Goal: Transaction & Acquisition: Purchase product/service

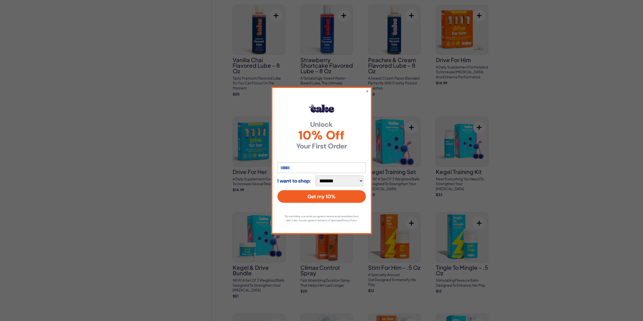
scroll to position [329, 0]
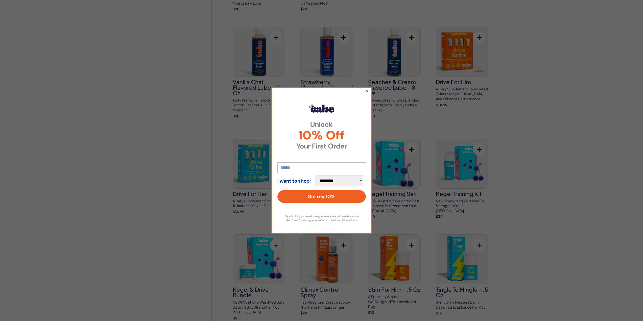
click at [367, 90] on button "×" at bounding box center [366, 91] width 3 height 6
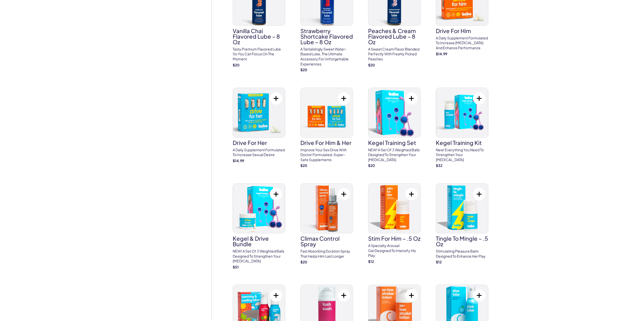
scroll to position [379, 0]
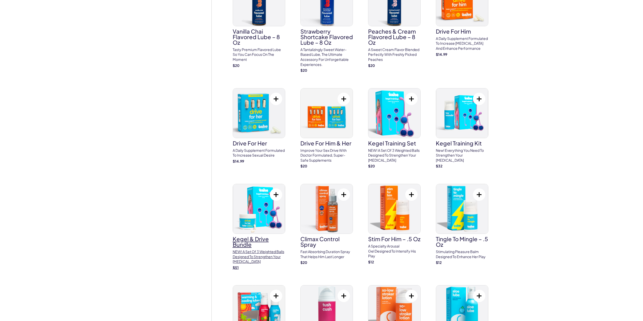
click at [259, 239] on h3 "Kegel & Drive Bundle" at bounding box center [259, 241] width 53 height 11
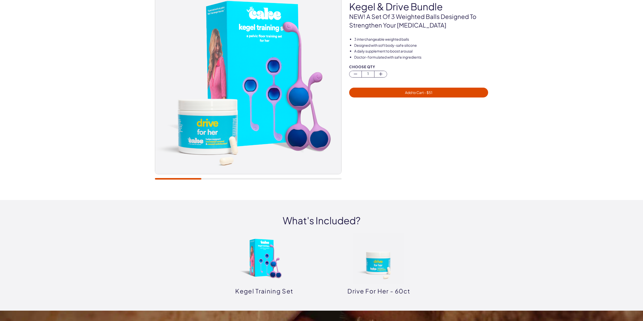
scroll to position [101, 0]
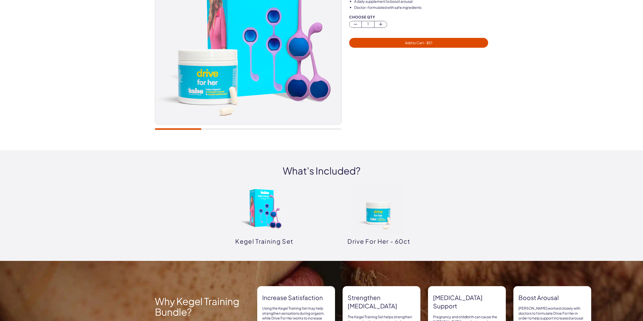
click at [373, 217] on img at bounding box center [379, 209] width 51 height 51
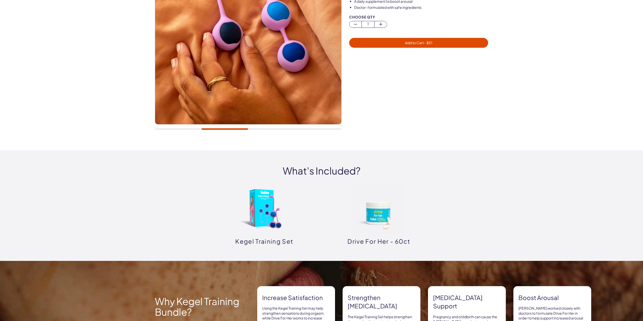
click at [270, 193] on img at bounding box center [264, 209] width 51 height 51
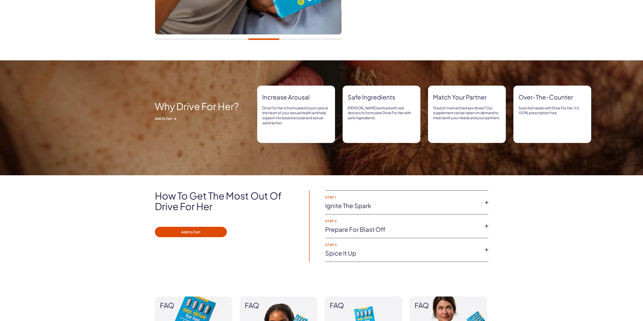
scroll to position [177, 0]
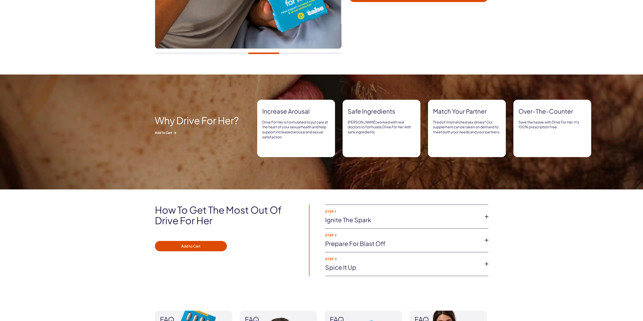
click at [479, 222] on link "Ignite the spark" at bounding box center [402, 220] width 155 height 9
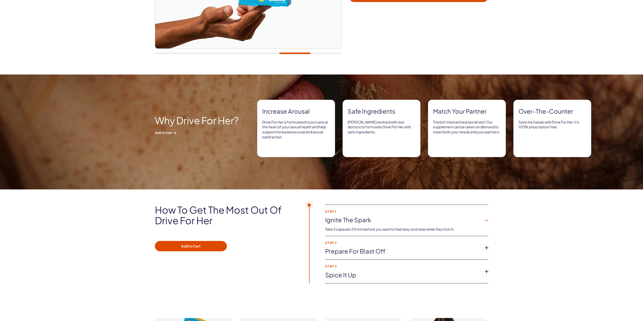
click at [476, 251] on link "Prepare for blast off" at bounding box center [402, 251] width 155 height 9
click at [462, 217] on link "Ignite the spark" at bounding box center [402, 220] width 155 height 9
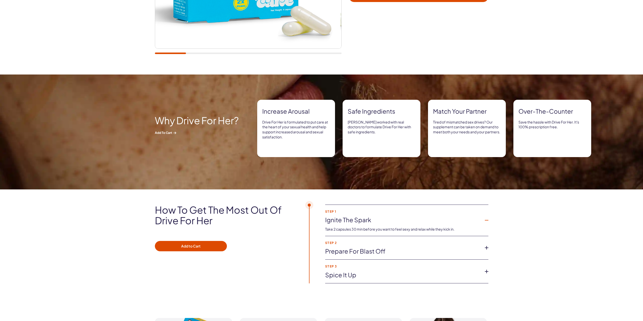
click at [478, 275] on link "Spice it up" at bounding box center [402, 275] width 155 height 9
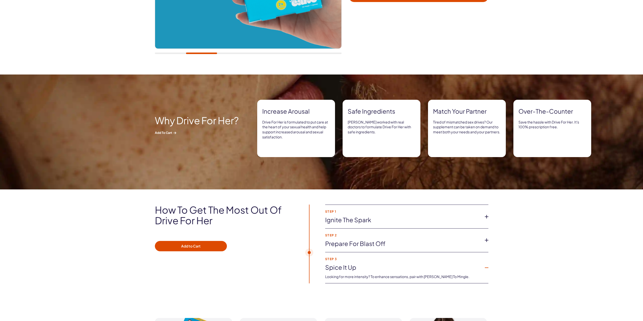
click at [476, 243] on link "Prepare for blast off" at bounding box center [402, 244] width 155 height 9
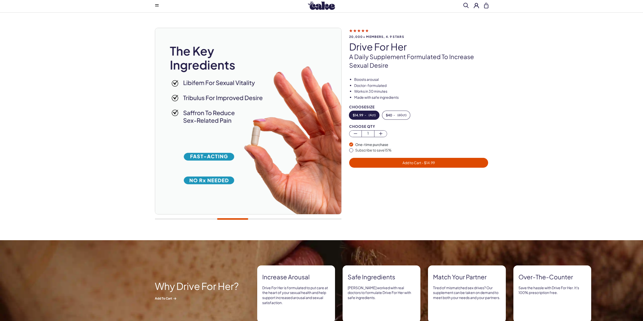
scroll to position [0, 0]
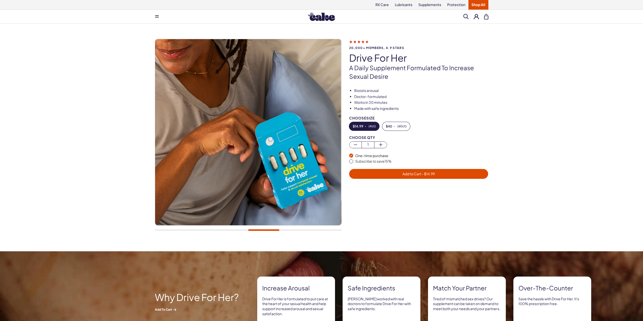
drag, startPoint x: 310, startPoint y: 226, endPoint x: 306, endPoint y: 230, distance: 5.9
click at [310, 226] on div at bounding box center [248, 137] width 187 height 197
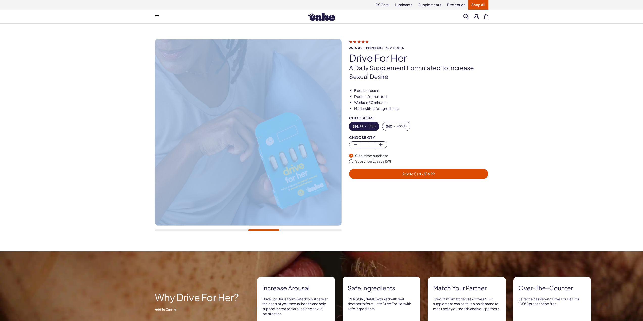
click at [305, 231] on div at bounding box center [248, 231] width 187 height 2
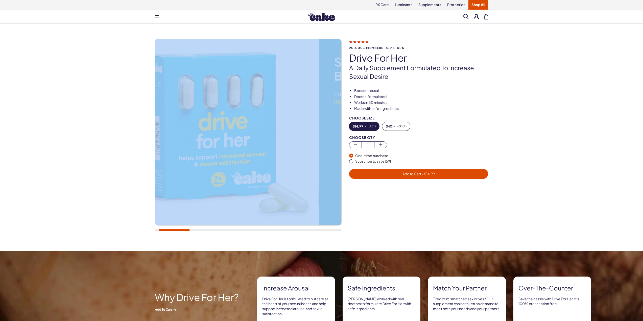
click at [167, 231] on div at bounding box center [248, 231] width 187 height 2
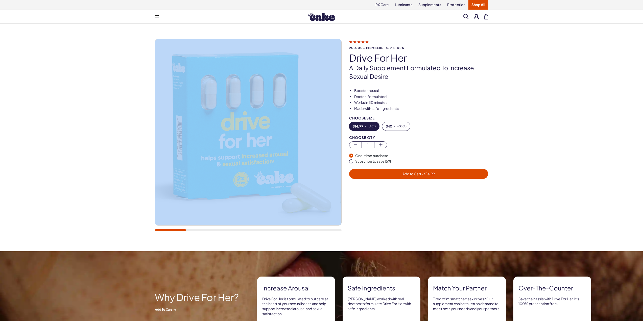
click at [121, 206] on div "20,000+ members, 4.9 stars drive for her A daily supplement formulated to incre…" at bounding box center [321, 138] width 643 height 228
click at [210, 175] on img at bounding box center [248, 132] width 186 height 186
click at [214, 175] on img at bounding box center [248, 132] width 186 height 186
click at [248, 175] on img at bounding box center [248, 132] width 186 height 186
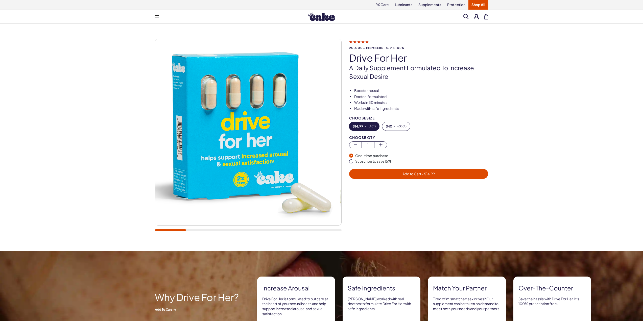
drag, startPoint x: 399, startPoint y: 81, endPoint x: 402, endPoint y: 81, distance: 3.6
click at [402, 81] on div "20,000+ members, 4.9 stars drive for her A daily supplement formulated to incre…" at bounding box center [322, 137] width 334 height 197
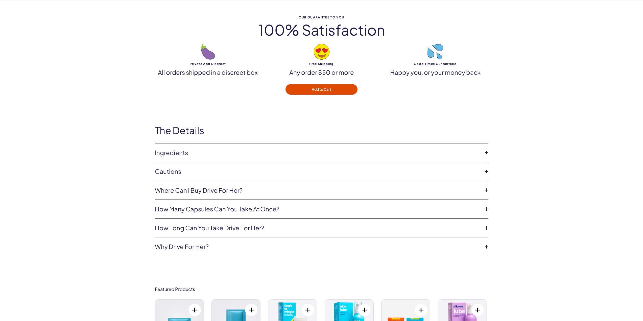
scroll to position [1415, 0]
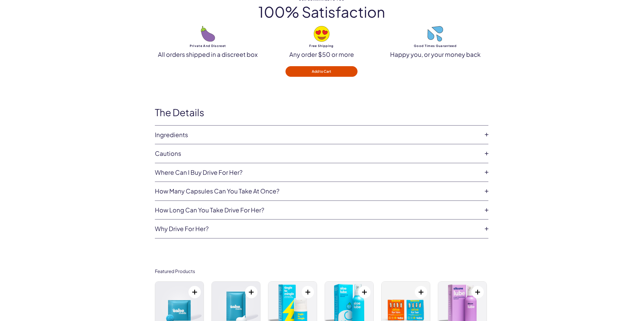
click at [204, 135] on link "Ingredients" at bounding box center [318, 135] width 326 height 9
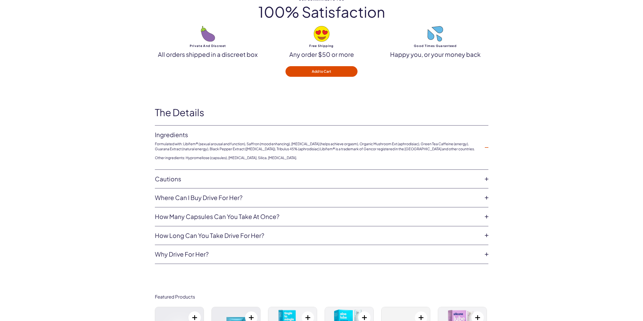
click at [424, 180] on link "Cautions" at bounding box center [318, 179] width 326 height 9
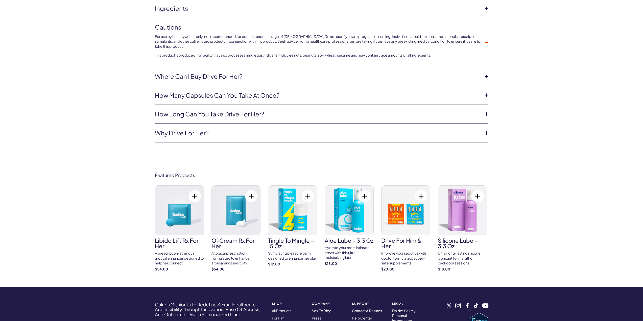
scroll to position [0, 0]
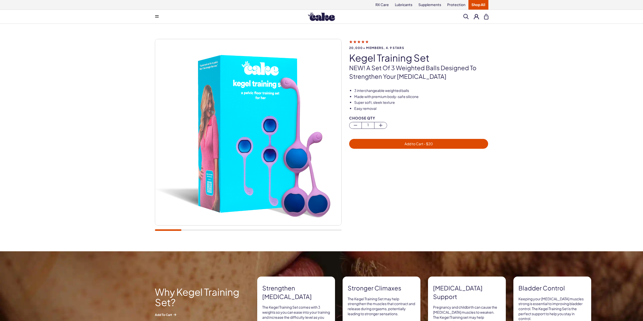
drag, startPoint x: 182, startPoint y: 229, endPoint x: 192, endPoint y: 230, distance: 10.4
click at [192, 230] on div at bounding box center [248, 137] width 187 height 197
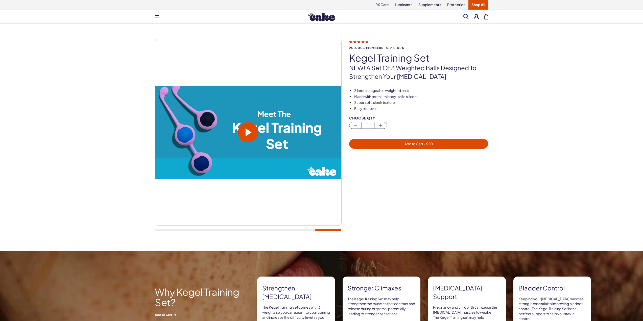
click at [343, 225] on div "20,000+ members, 4.9 stars Kegel Training Set NEW! A set of 3 weighted balls de…" at bounding box center [322, 137] width 334 height 197
